Goal: Information Seeking & Learning: Learn about a topic

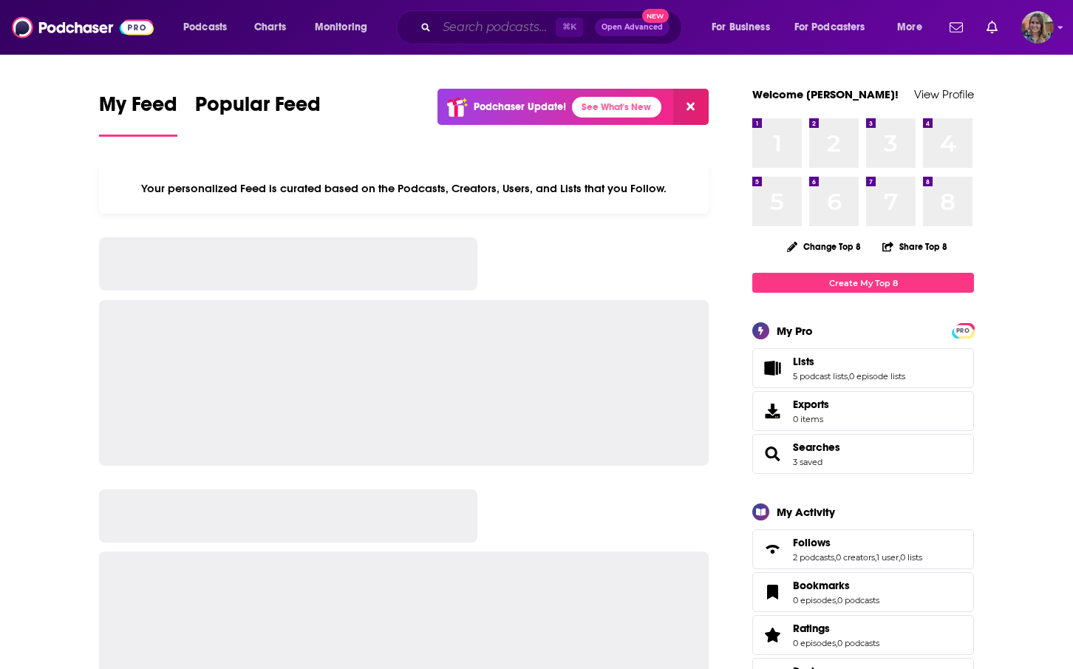
click at [461, 27] on input "Search podcasts, credits, & more..." at bounding box center [496, 28] width 119 height 24
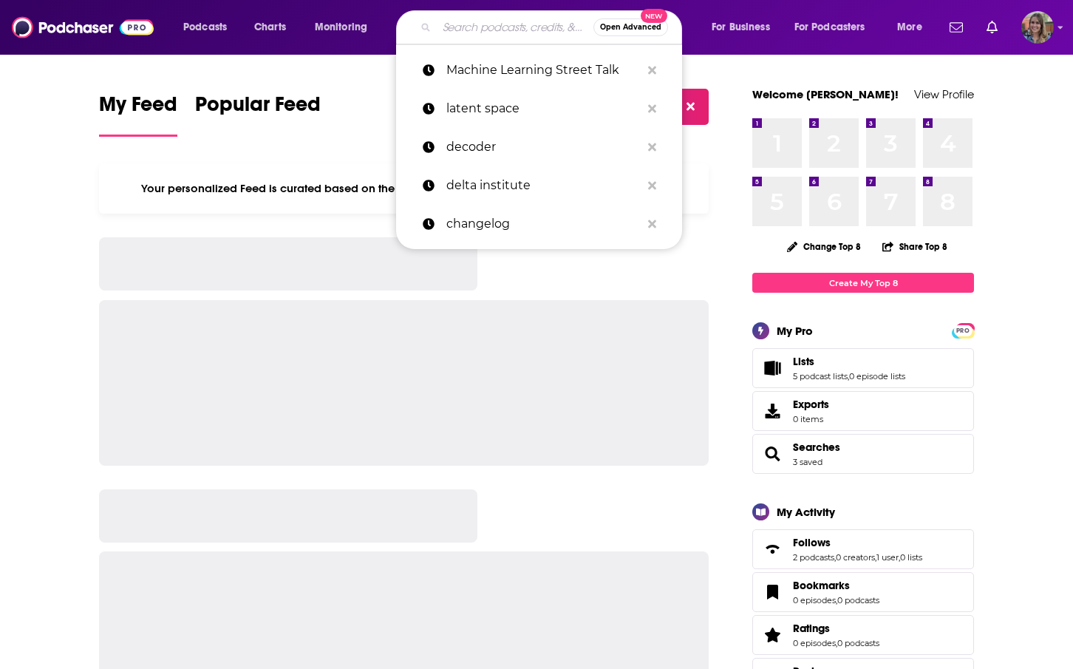
paste input "Siliconsciousness"
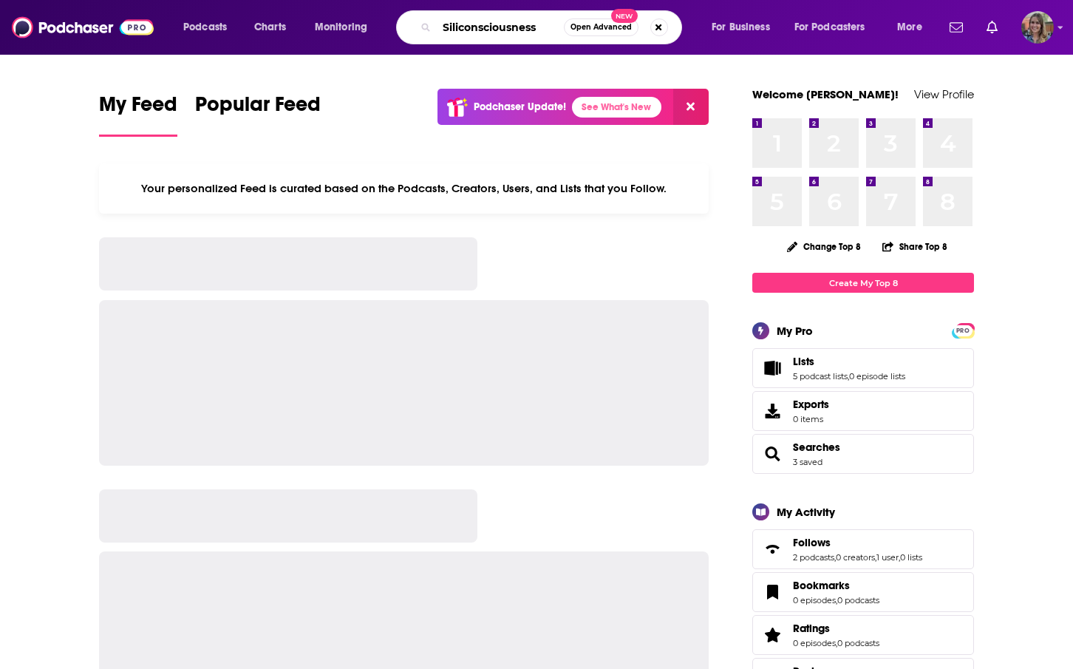
type input "Siliconsciousness"
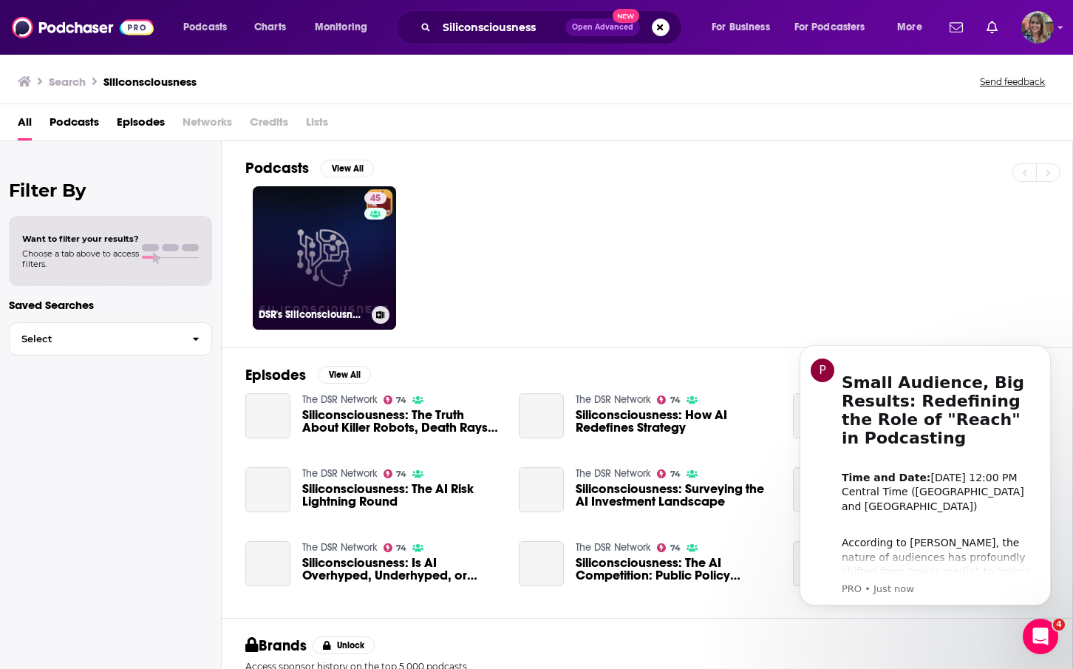
click at [313, 311] on h3 "DSR's Siliconsciousness" at bounding box center [312, 314] width 107 height 13
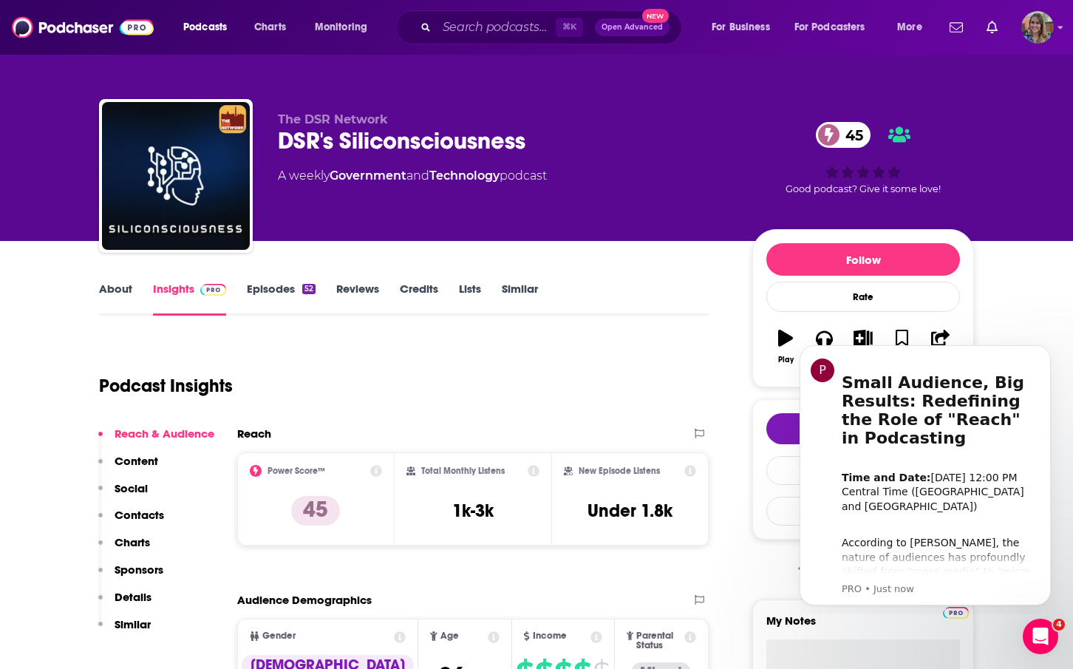
click at [293, 296] on link "Episodes 52" at bounding box center [281, 299] width 69 height 34
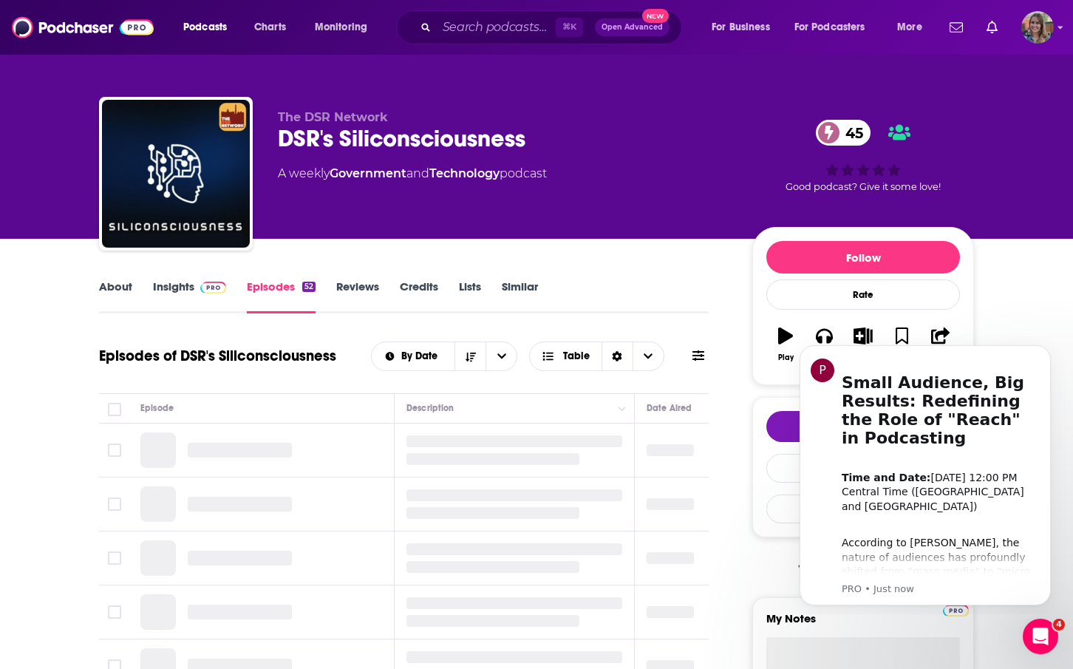
scroll to position [3, 0]
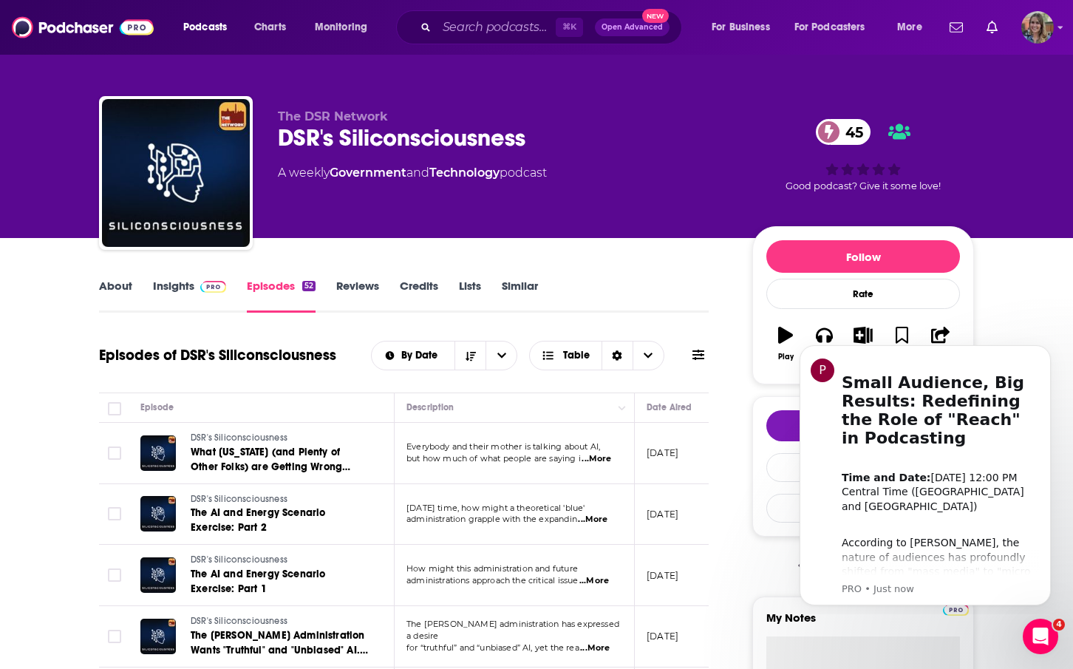
click at [594, 455] on span "...More" at bounding box center [597, 459] width 30 height 12
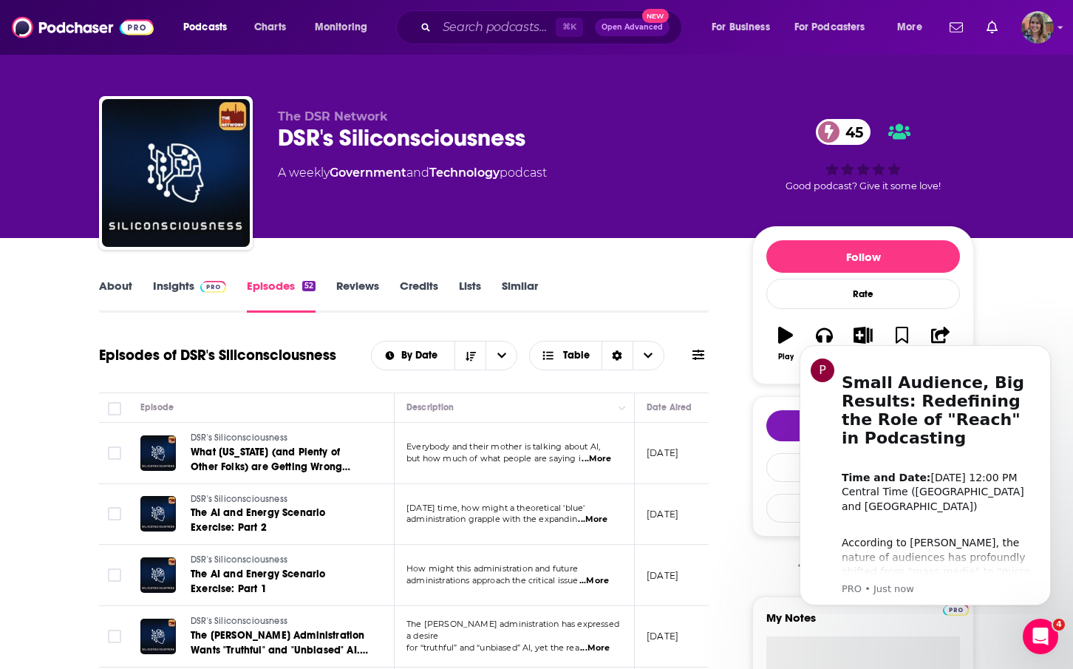
click at [597, 521] on span "...More" at bounding box center [593, 520] width 30 height 12
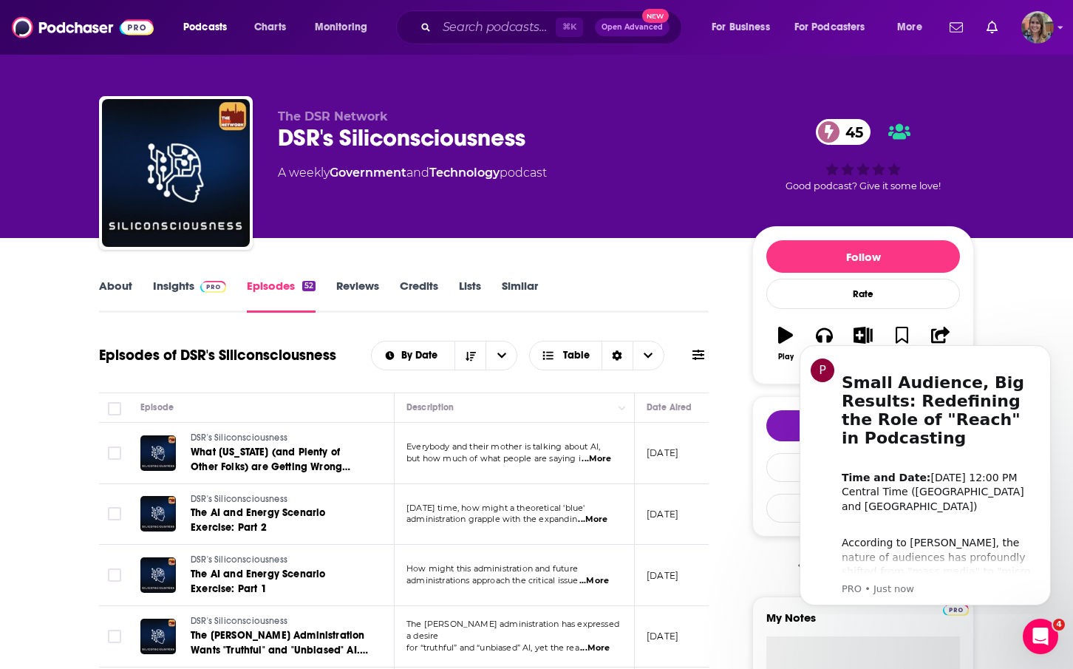
click at [606, 581] on span "...More" at bounding box center [595, 581] width 30 height 12
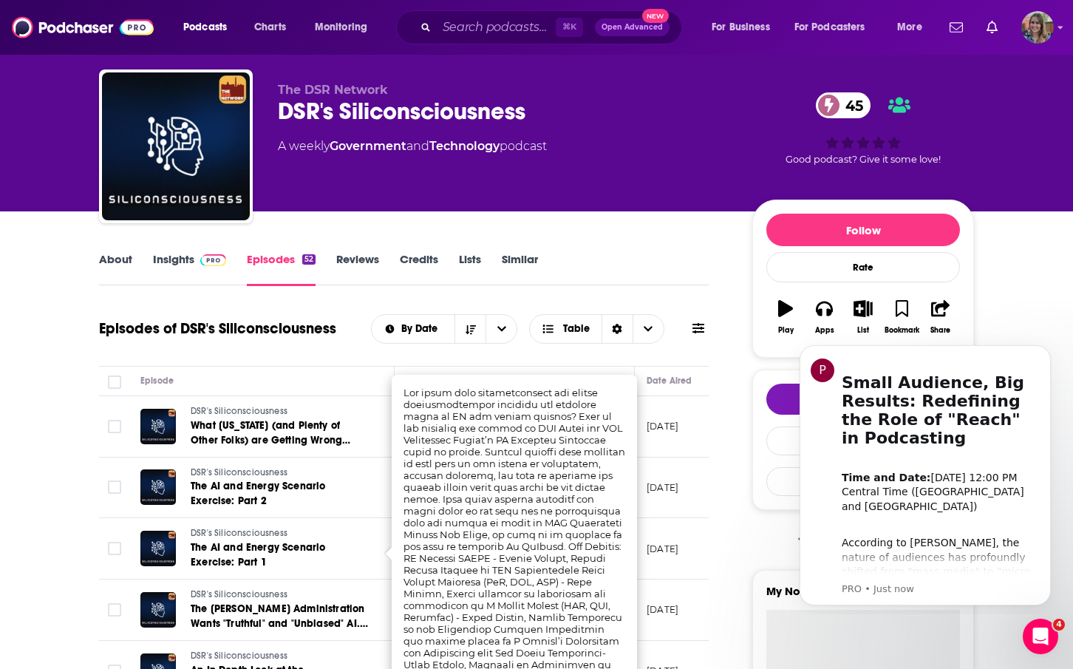
scroll to position [33, 0]
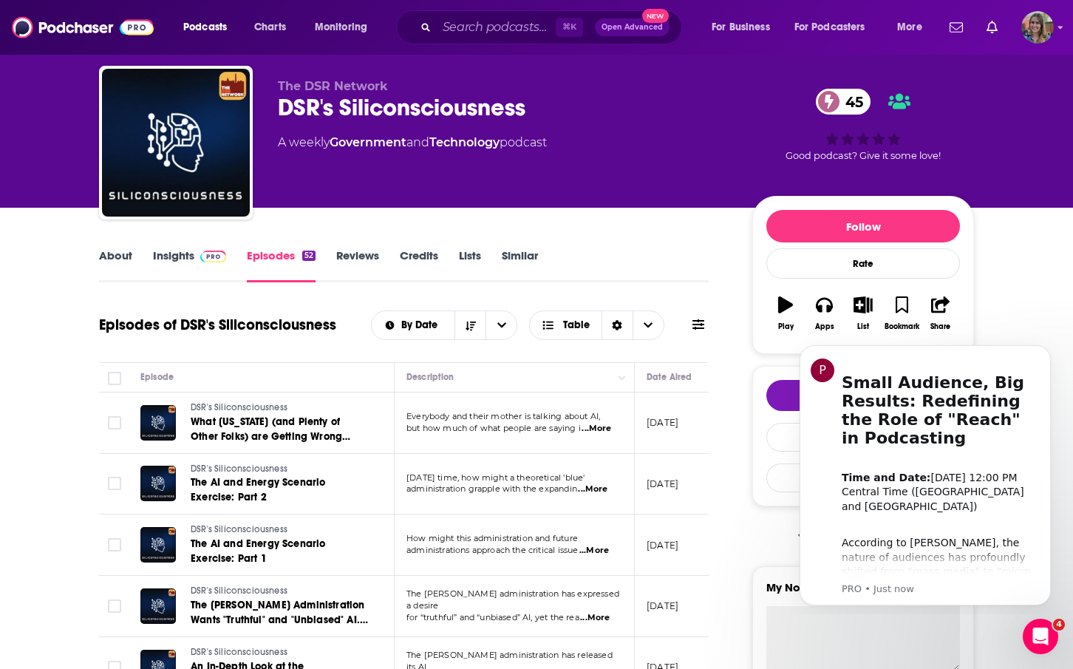
click at [600, 612] on span "...More" at bounding box center [595, 618] width 30 height 12
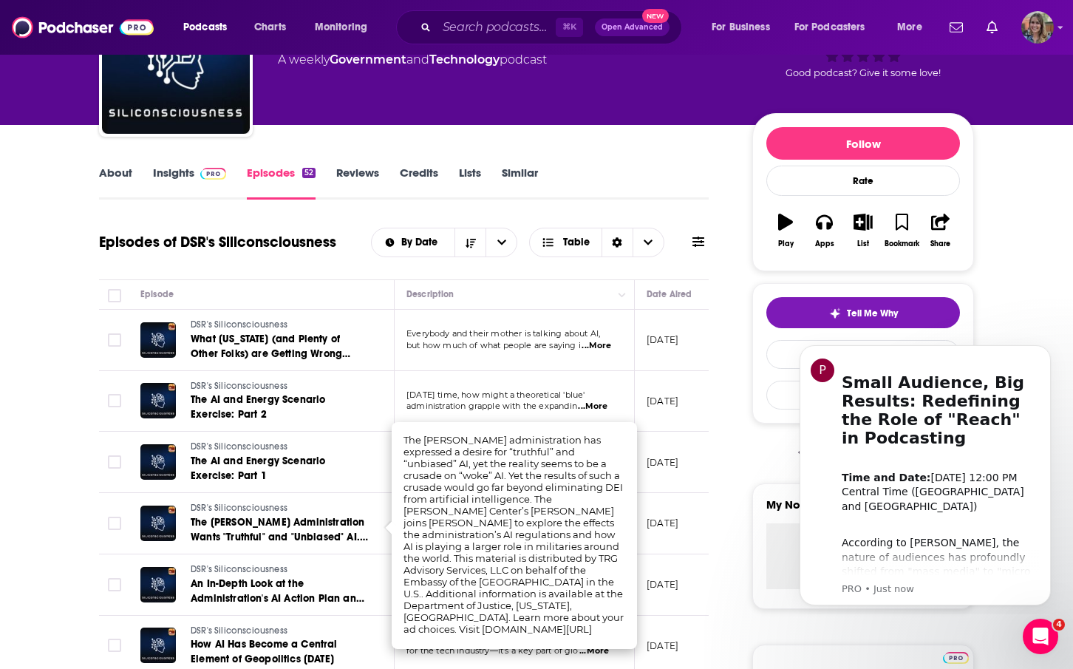
scroll to position [120, 0]
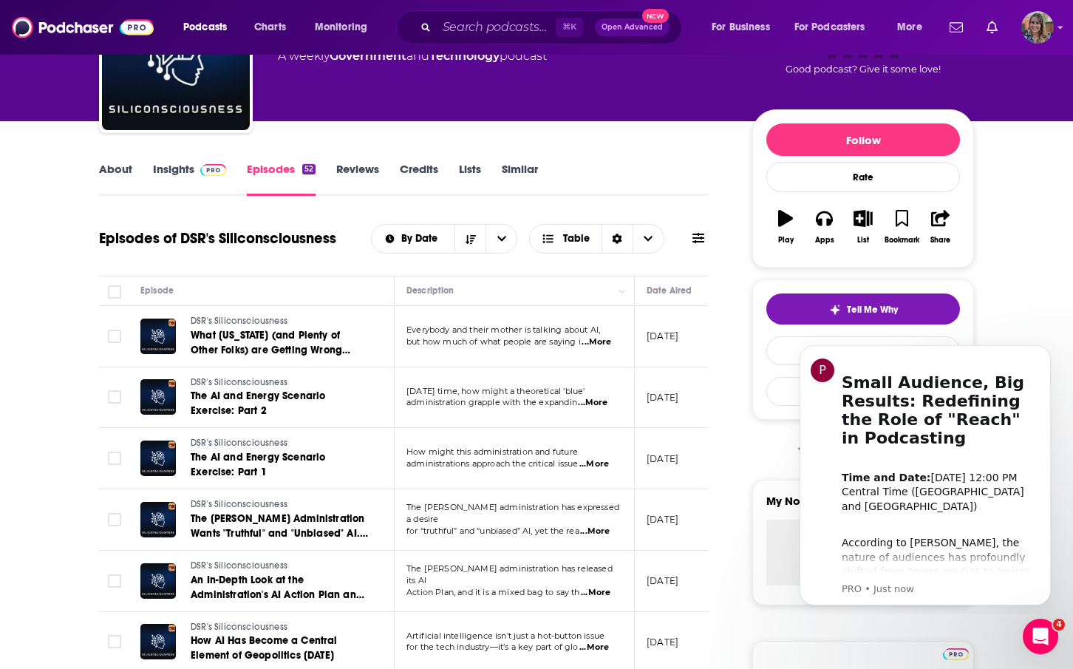
click at [594, 587] on span "...More" at bounding box center [596, 593] width 30 height 12
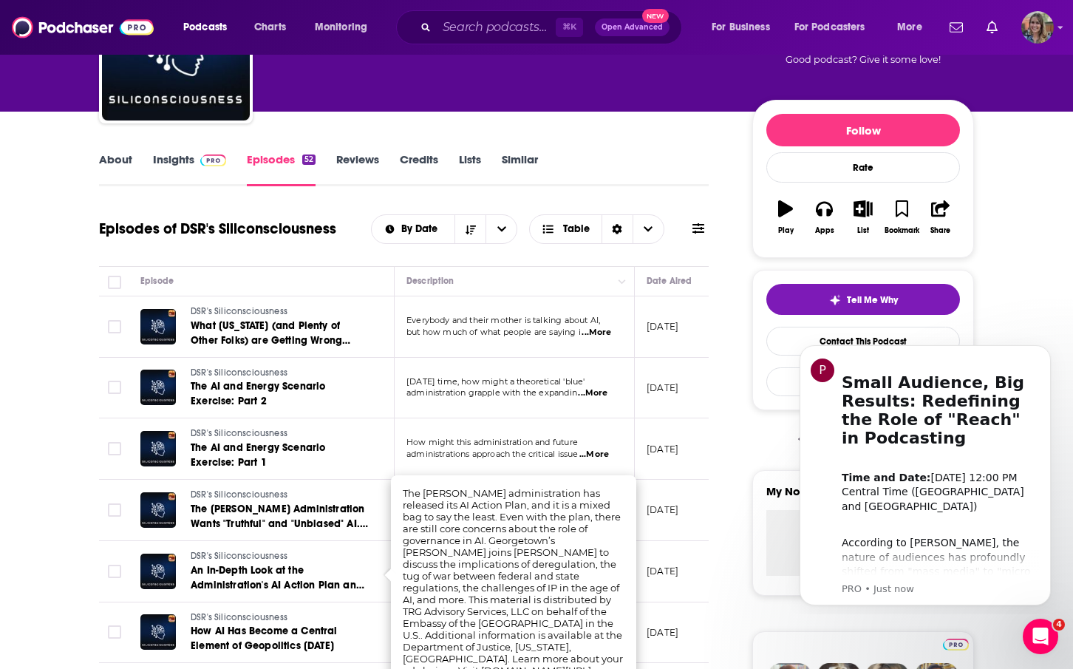
scroll to position [135, 0]
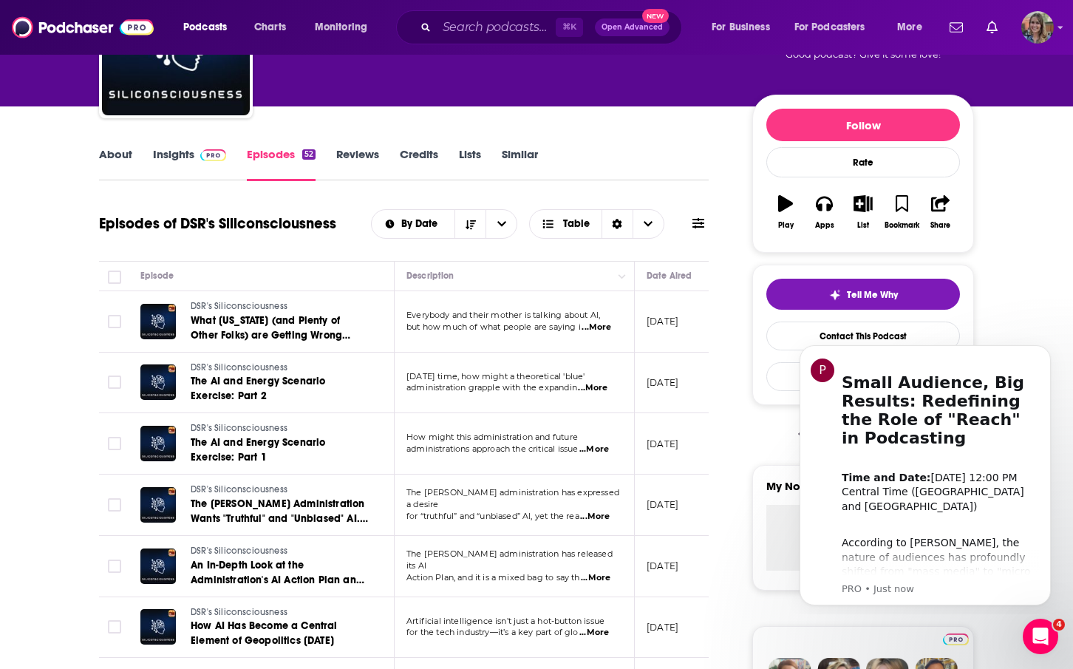
click at [599, 633] on span "...More" at bounding box center [595, 633] width 30 height 12
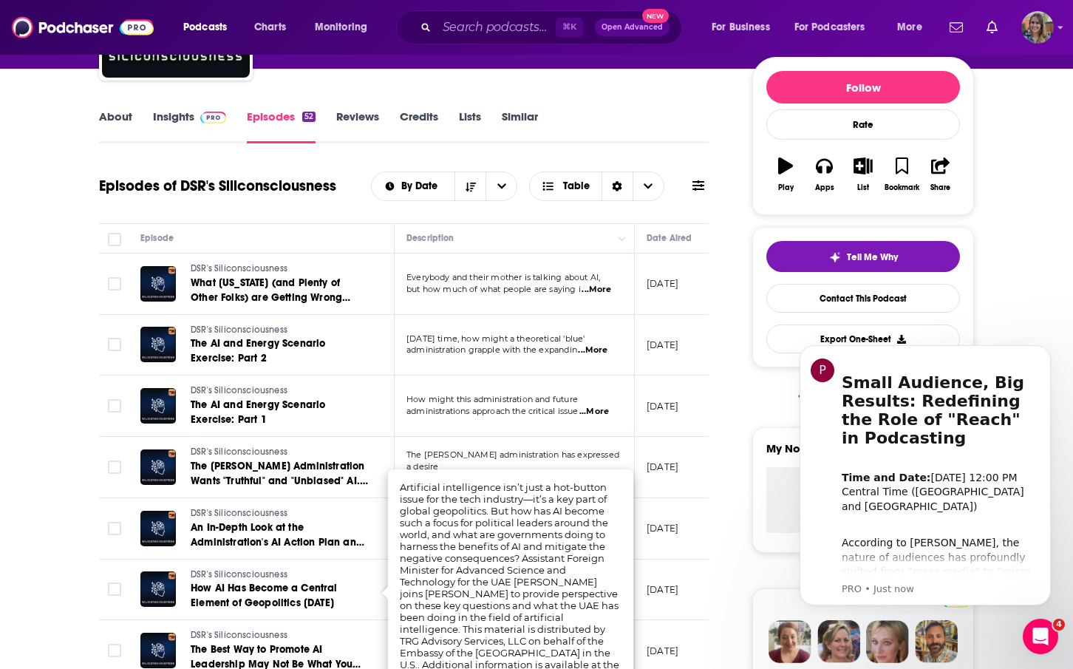
scroll to position [176, 0]
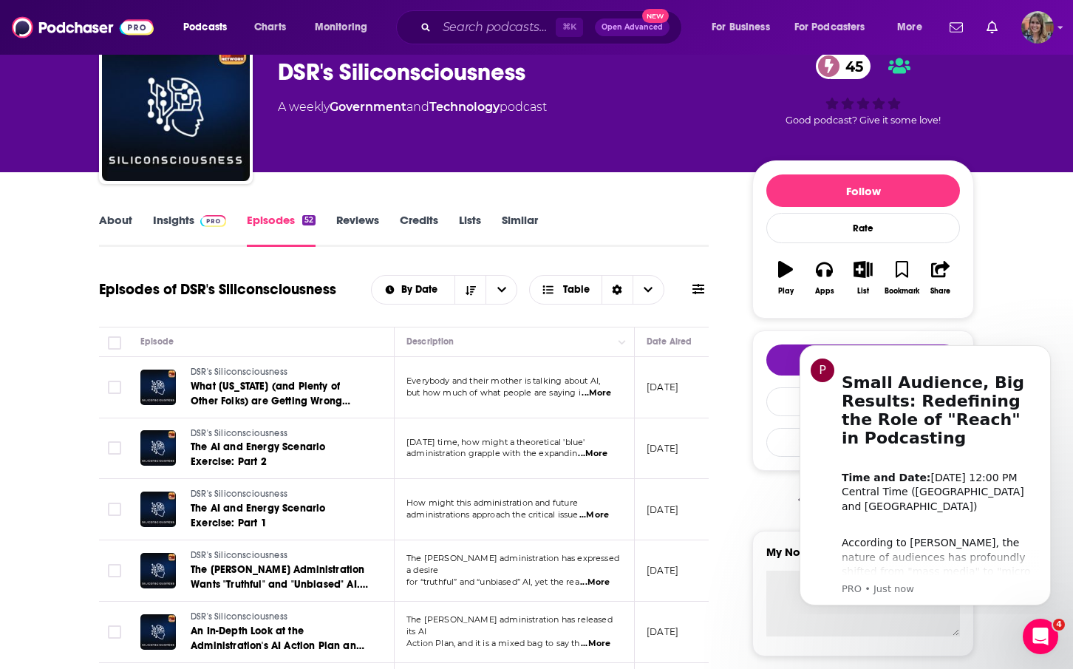
scroll to position [14, 0]
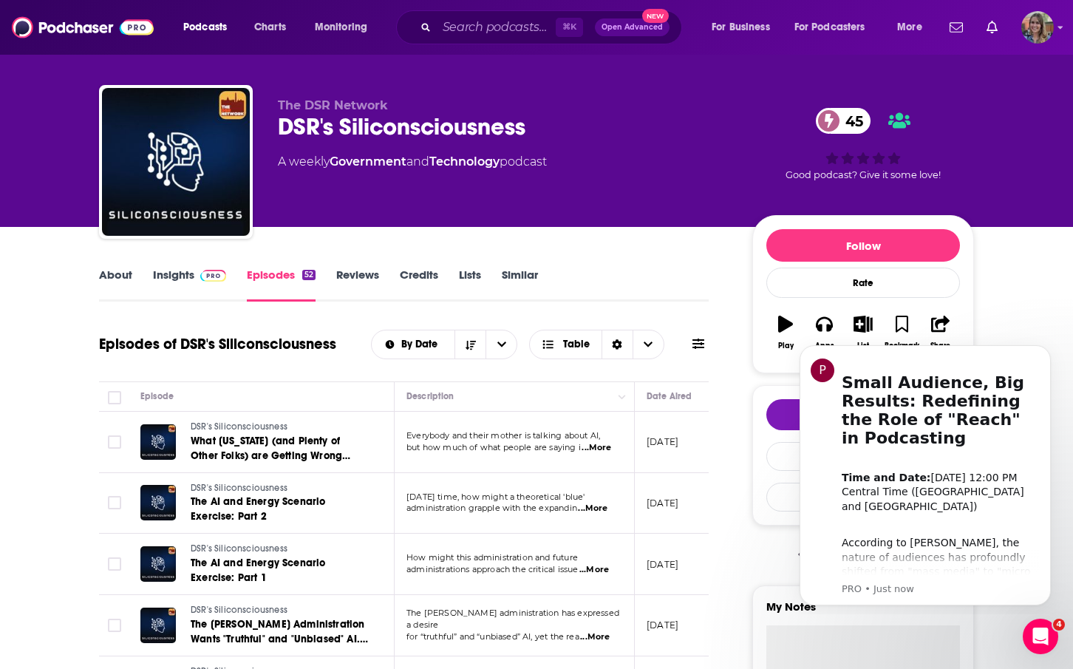
click at [120, 274] on link "About" at bounding box center [115, 285] width 33 height 34
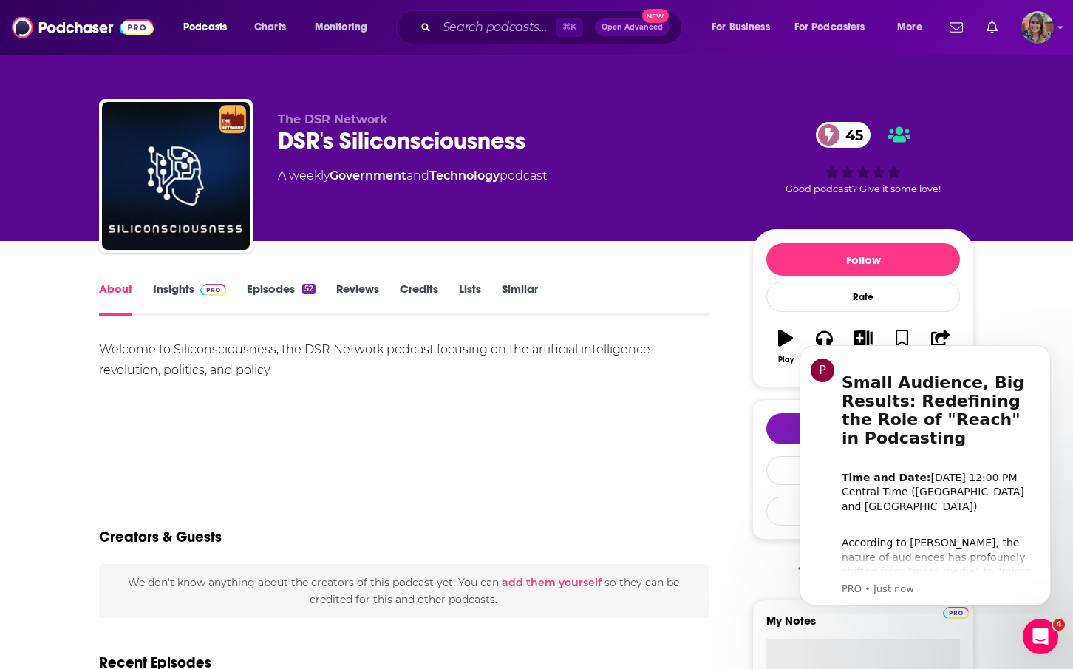
click at [166, 284] on link "Insights" at bounding box center [189, 299] width 73 height 34
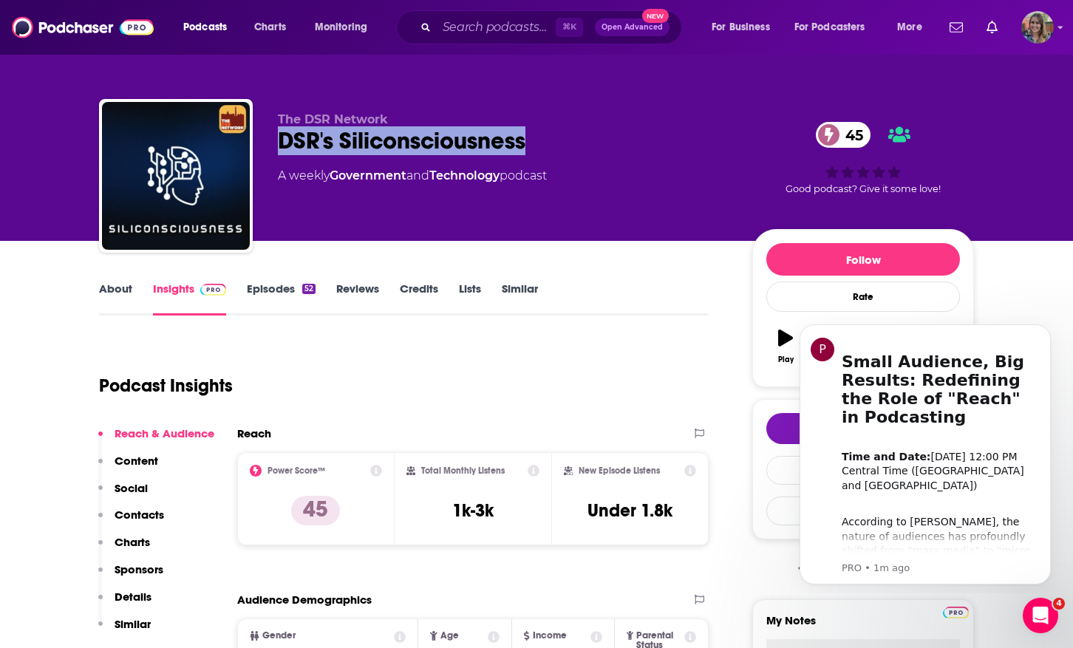
drag, startPoint x: 536, startPoint y: 146, endPoint x: 274, endPoint y: 143, distance: 261.7
click at [274, 143] on div "The DSR Network DSR's Siliconsciousness 45 A weekly Government and Technology p…" at bounding box center [536, 179] width 875 height 160
copy h2 "DSR's Siliconsciousness"
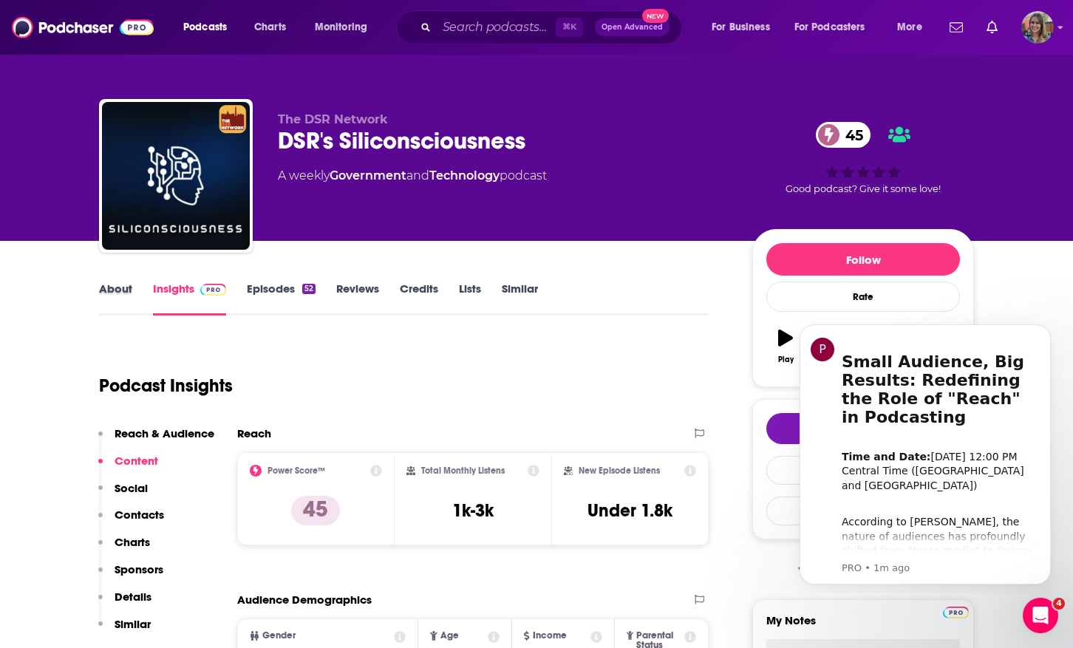
click at [132, 288] on div "About" at bounding box center [126, 299] width 54 height 34
click at [115, 292] on link "About" at bounding box center [115, 299] width 33 height 34
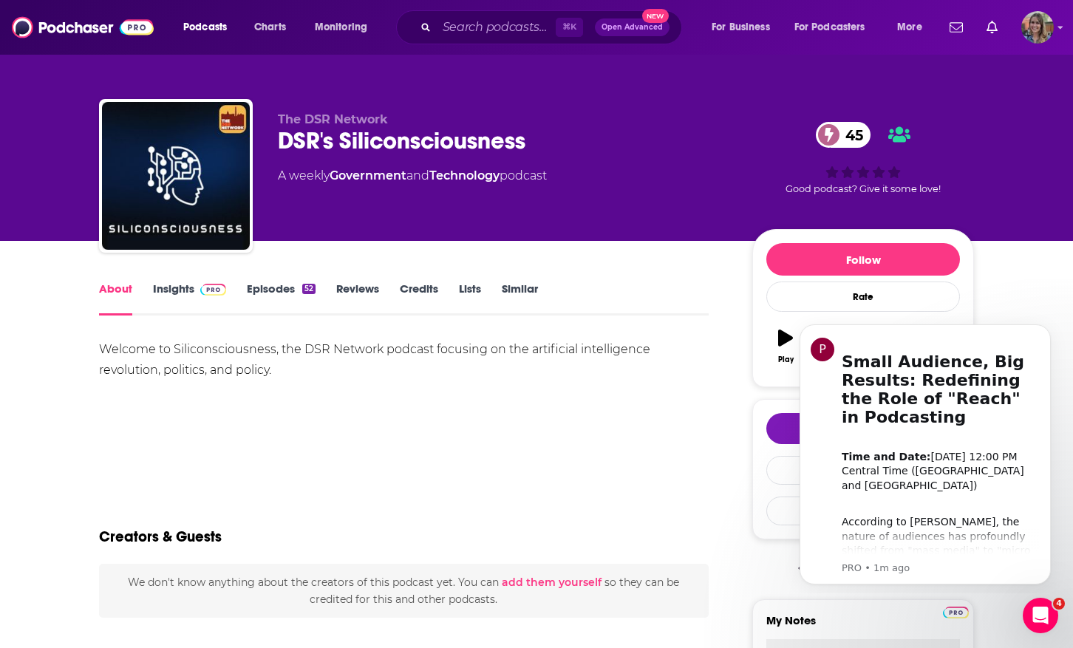
click at [292, 286] on link "Episodes 52" at bounding box center [281, 299] width 69 height 34
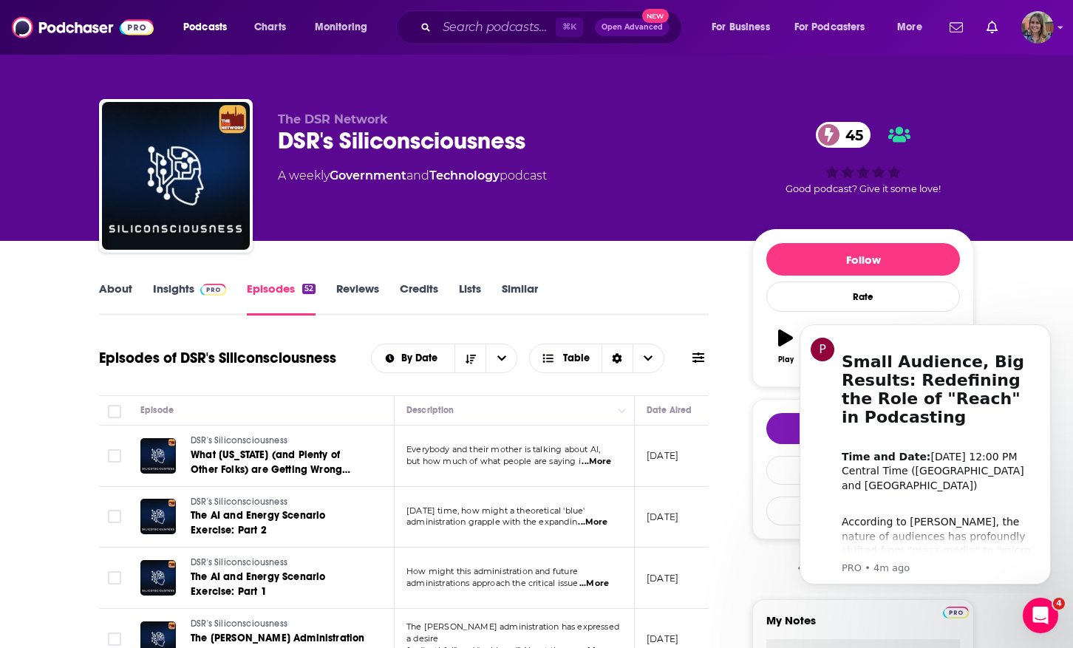
click at [171, 288] on link "Insights" at bounding box center [189, 299] width 73 height 34
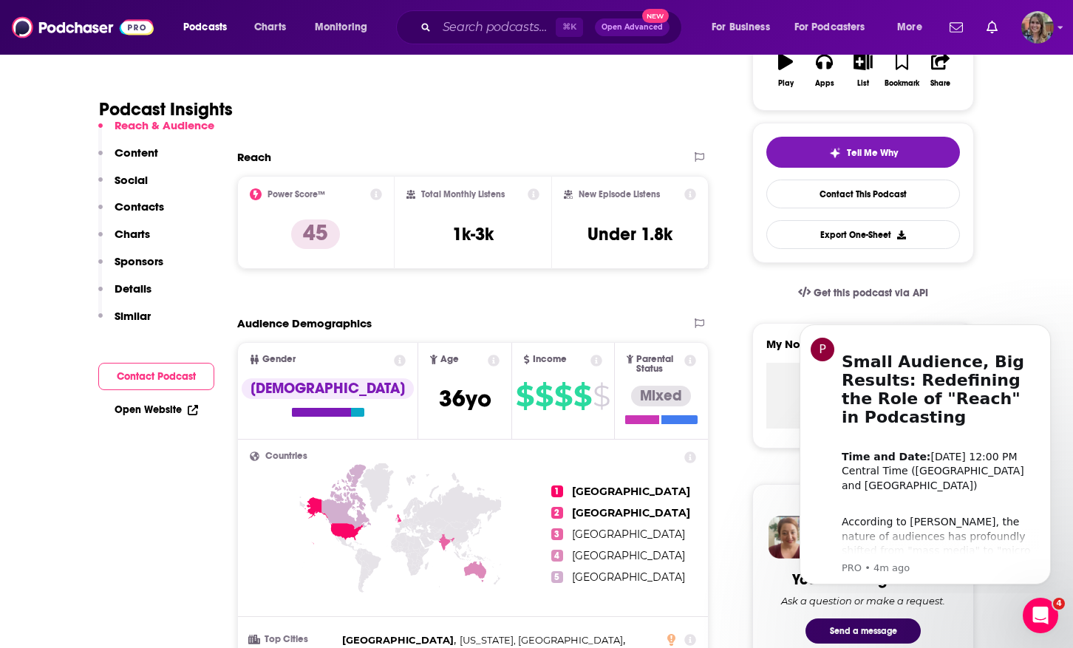
scroll to position [172, 0]
